Goal: Share content: Share content

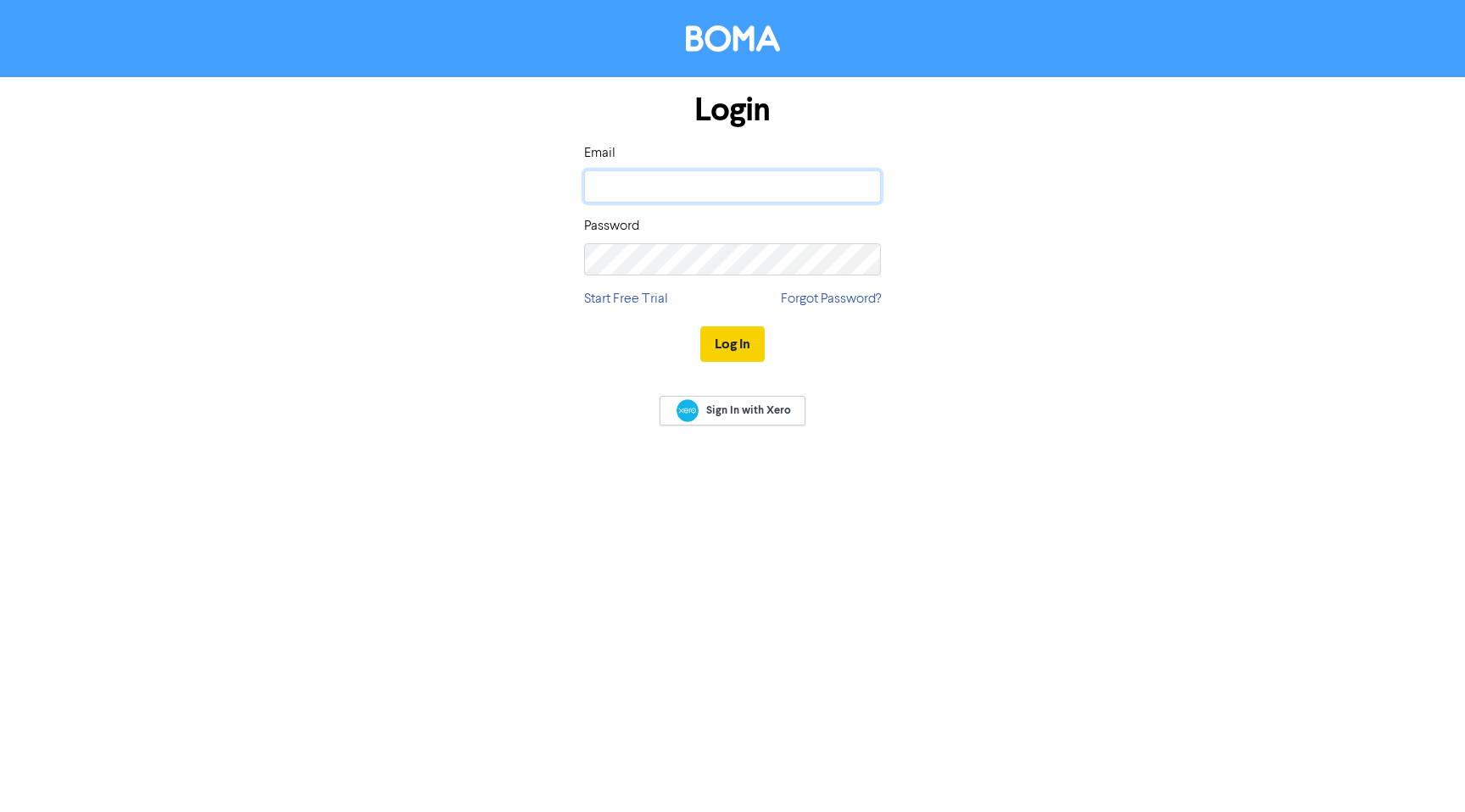
type input "[EMAIL_ADDRESS][DOMAIN_NAME]"
click at [737, 348] on button "Log In" at bounding box center [732, 344] width 64 height 36
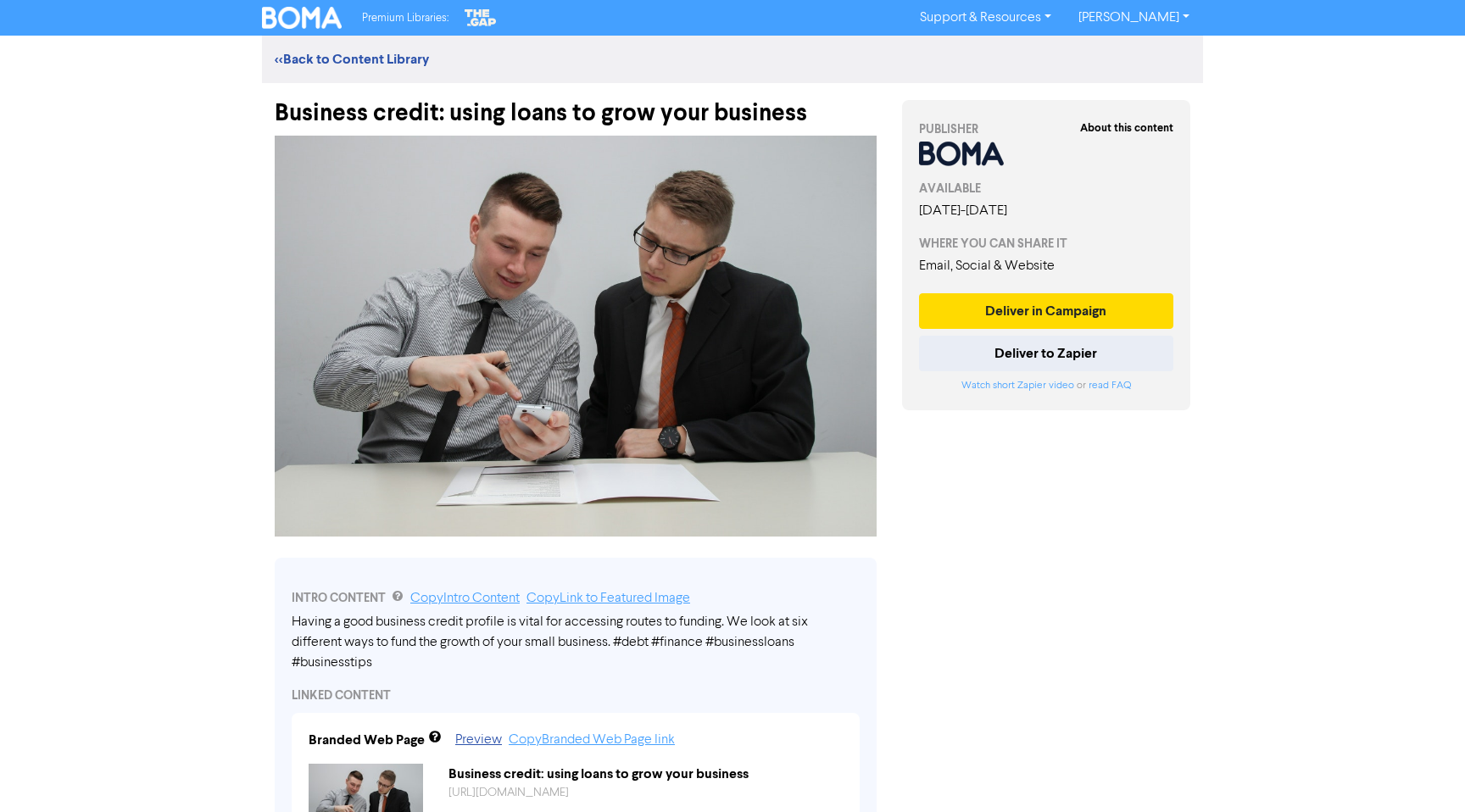
click at [514, 115] on div "Business credit: using loans to grow your business" at bounding box center [576, 105] width 602 height 44
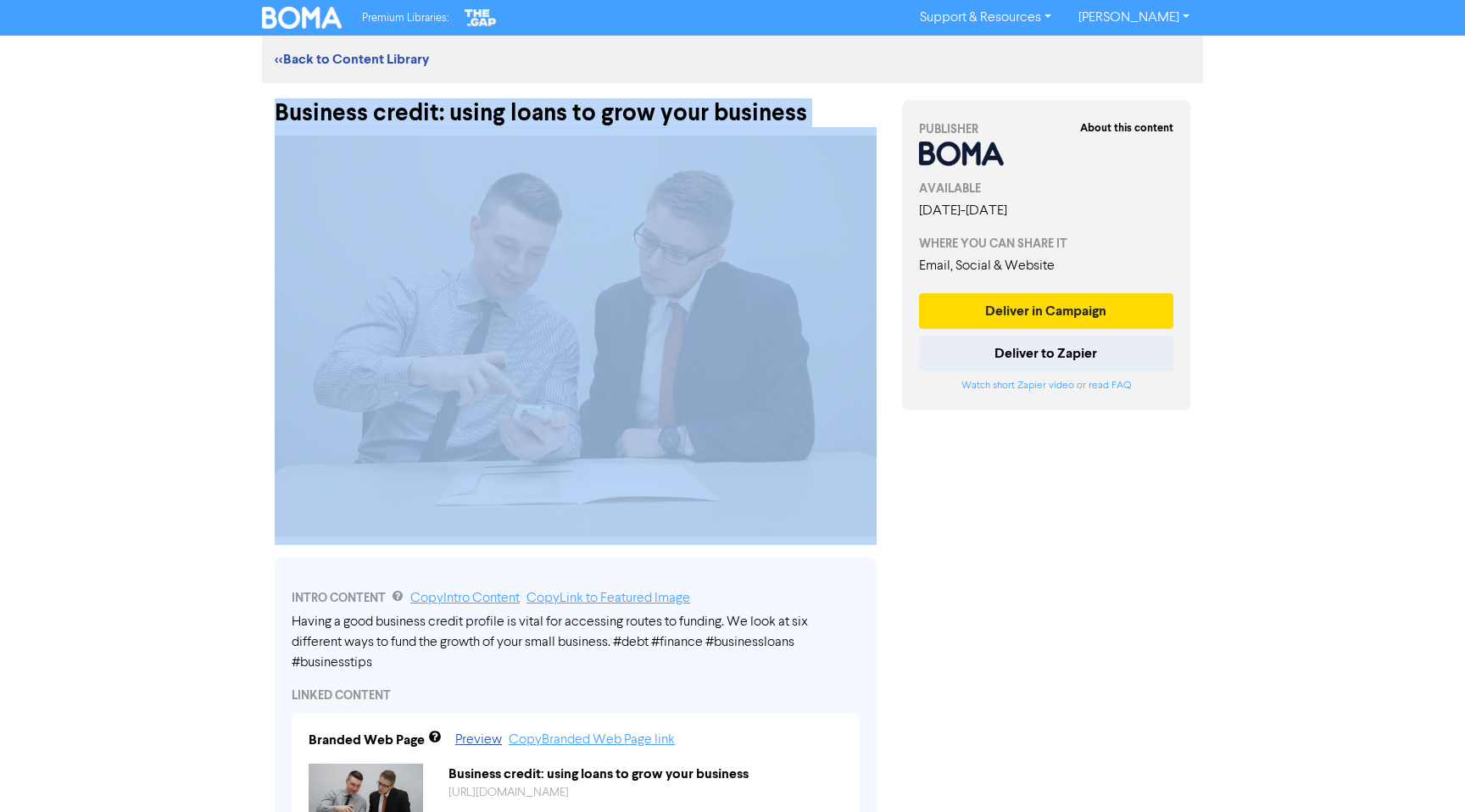
click at [514, 115] on div "Business credit: using loans to grow your business" at bounding box center [576, 105] width 602 height 44
copy div "Business credit: using loans to grow your business"
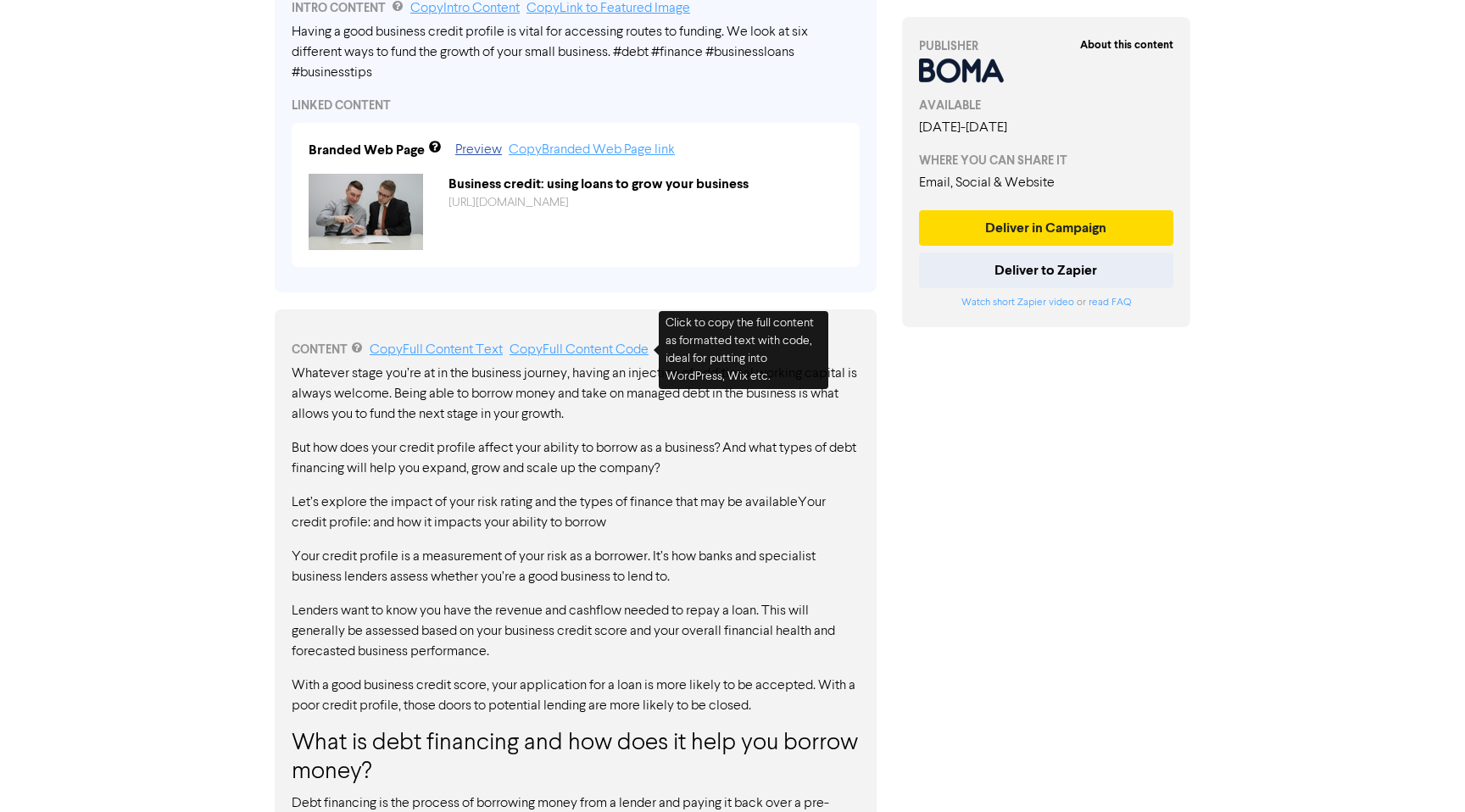
scroll to position [592, 0]
click at [613, 351] on link "Copy Full Content Code" at bounding box center [579, 348] width 139 height 13
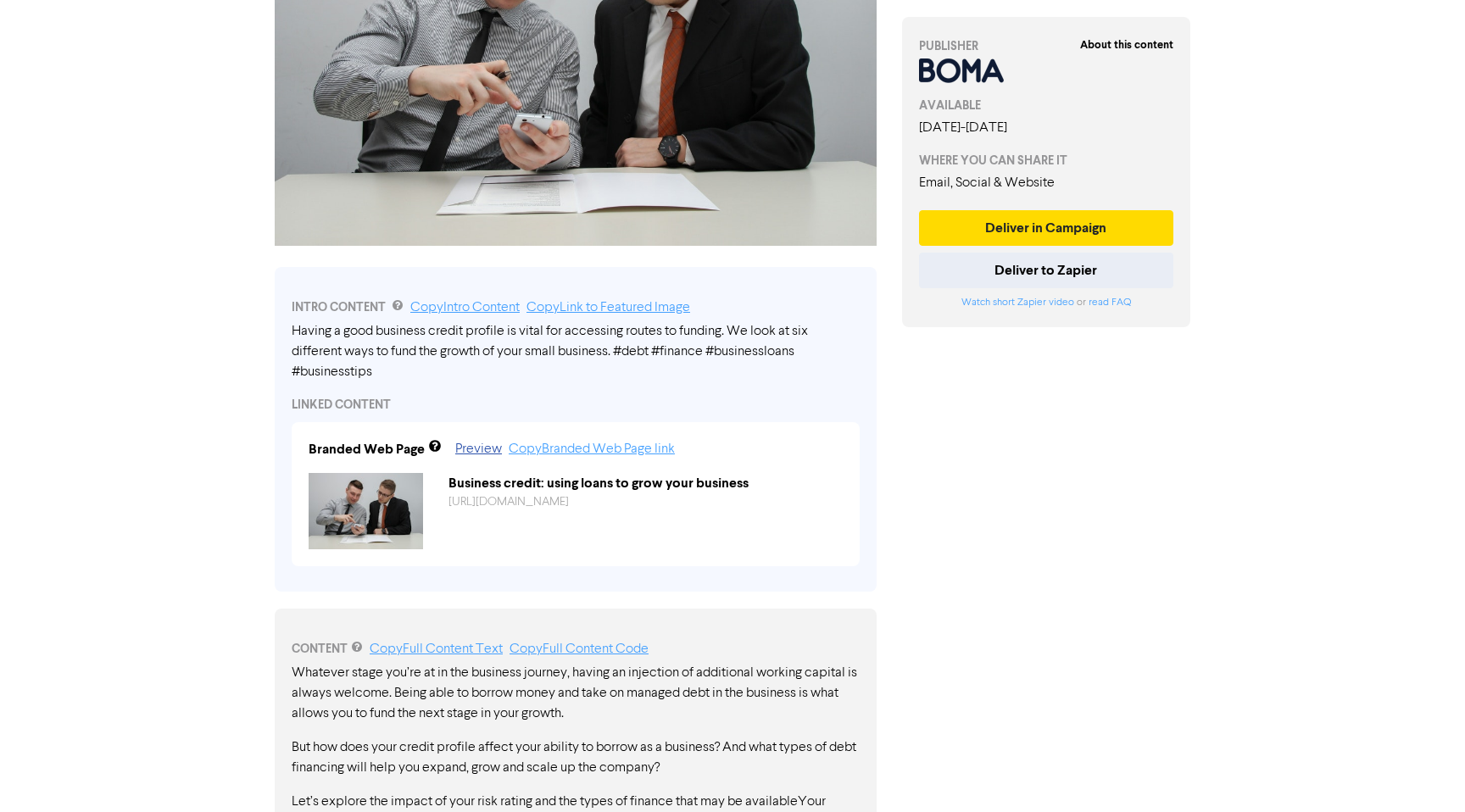
scroll to position [194, 0]
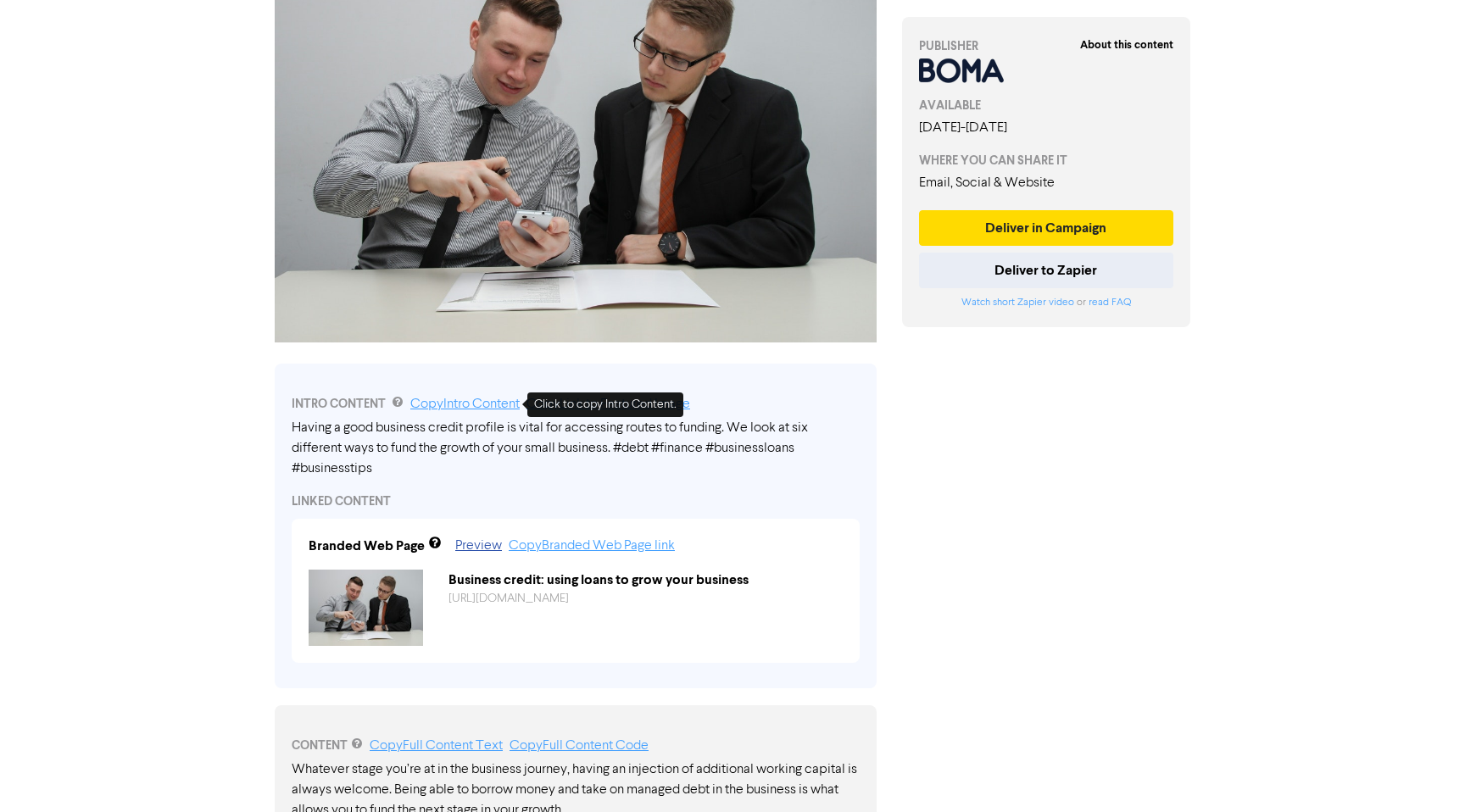
drag, startPoint x: 451, startPoint y: 399, endPoint x: 1454, endPoint y: 531, distance: 1011.6
click at [470, 399] on link "Copy Intro Content" at bounding box center [465, 405] width 110 height 13
